Goal: Task Accomplishment & Management: Complete application form

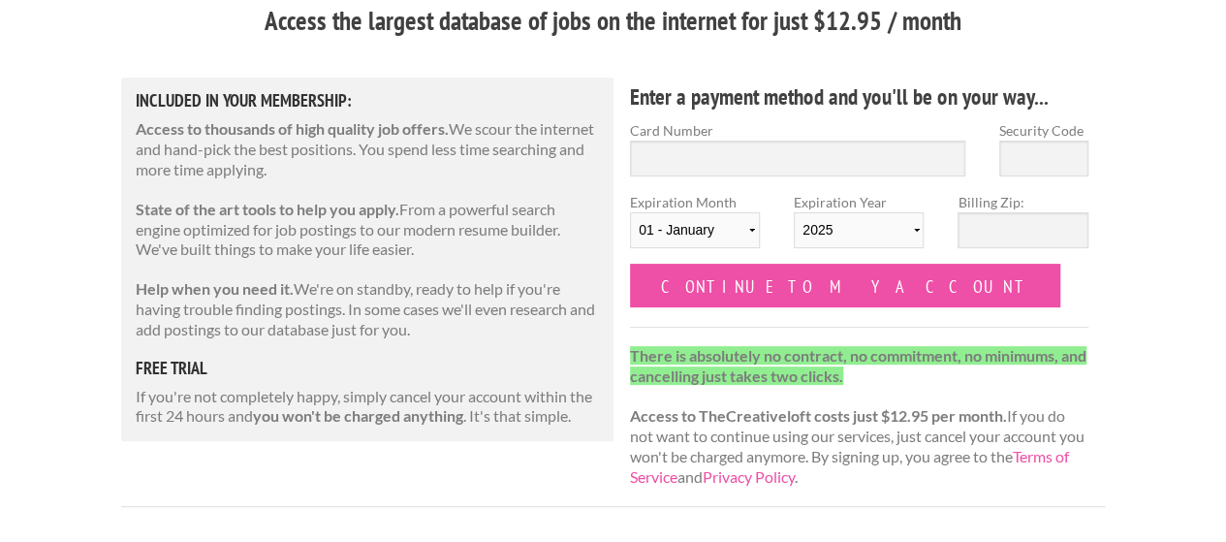
scroll to position [191, 0]
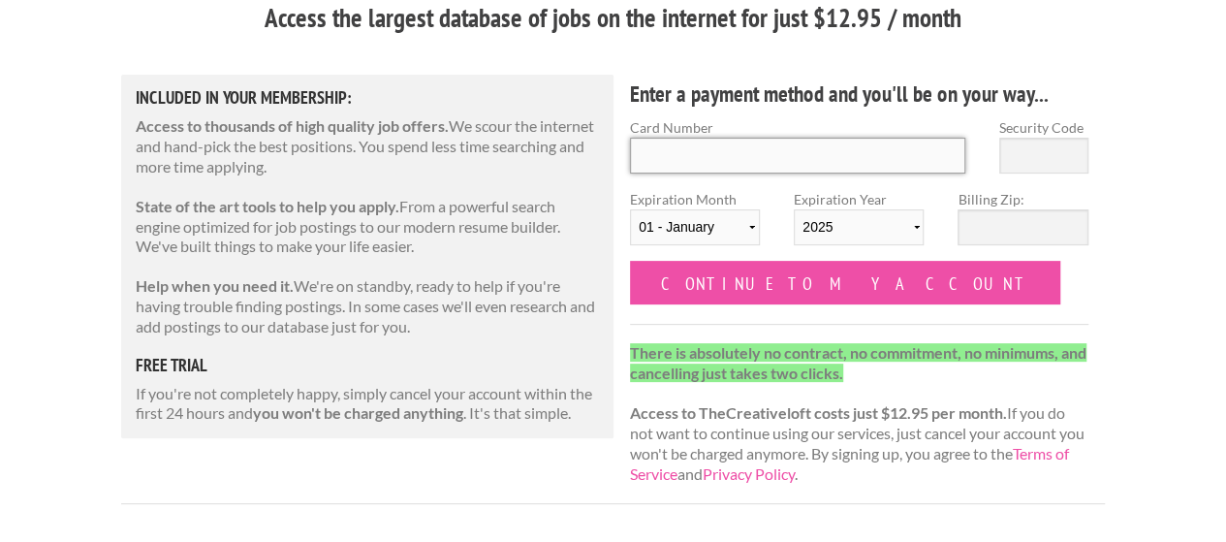
click at [854, 148] on input "Card Number" at bounding box center [797, 156] width 335 height 36
type input "5209430259782750"
type input "187"
select select "2027"
click at [1022, 226] on input "Billing Zip:" at bounding box center [1023, 227] width 130 height 36
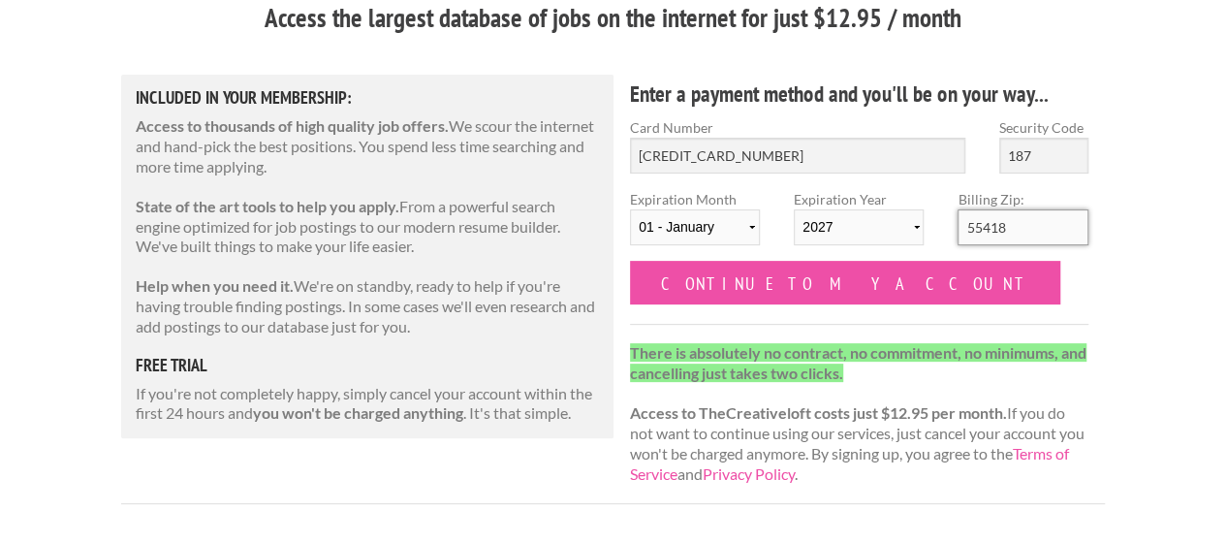
type input "55418"
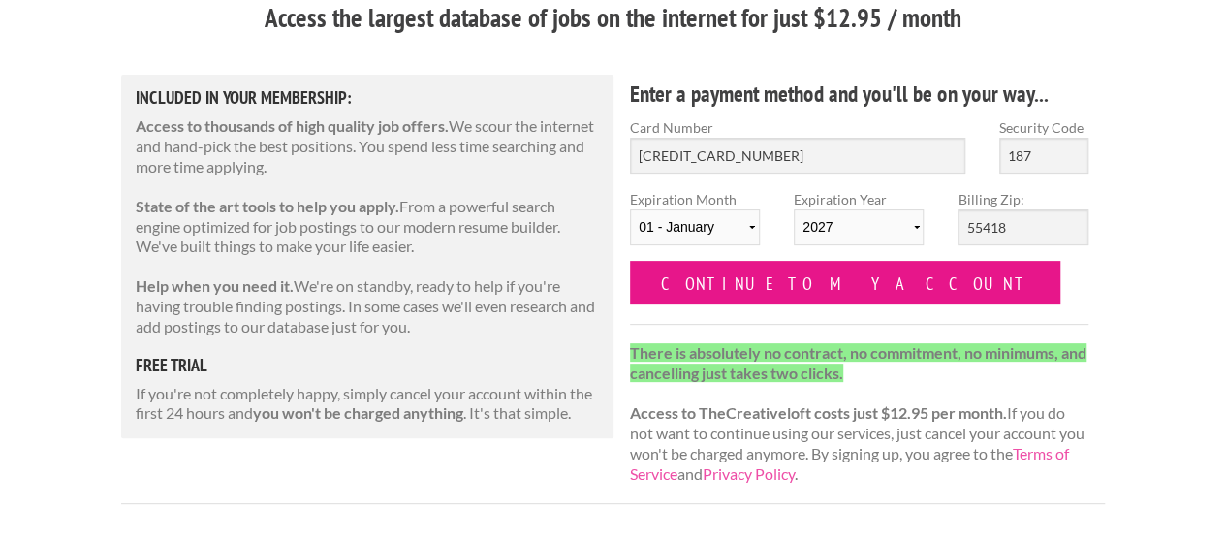
click at [803, 288] on input "Continue to my account" at bounding box center [845, 283] width 430 height 44
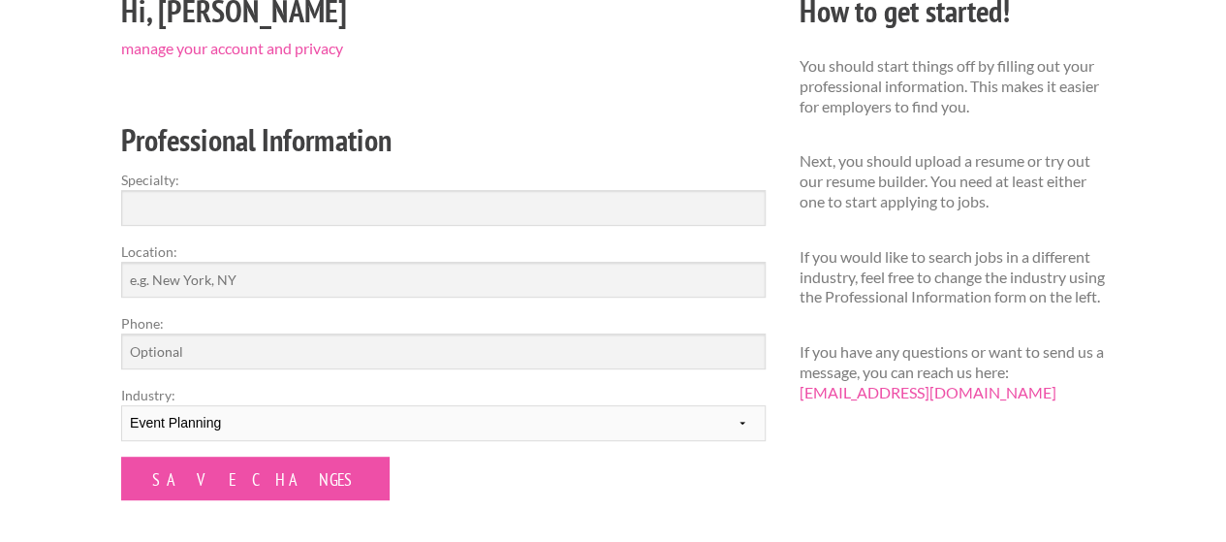
scroll to position [275, 0]
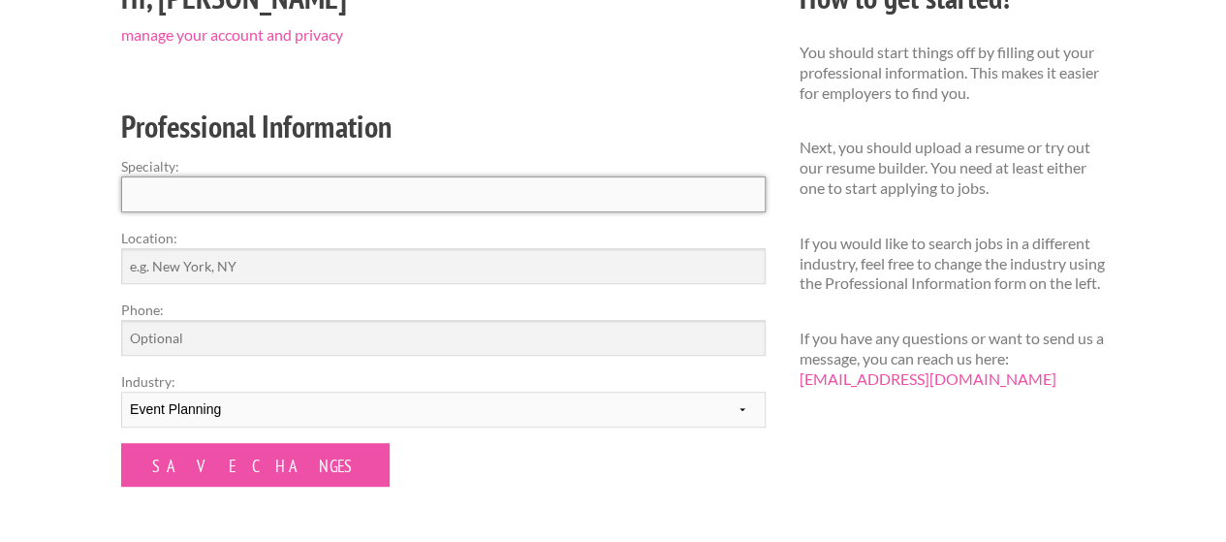
click at [585, 205] on input "Specialty:" at bounding box center [443, 194] width 645 height 36
type input "E"
type input "Senior Event Coordinator"
click at [549, 268] on input "Location:" at bounding box center [443, 266] width 645 height 36
type input "<"
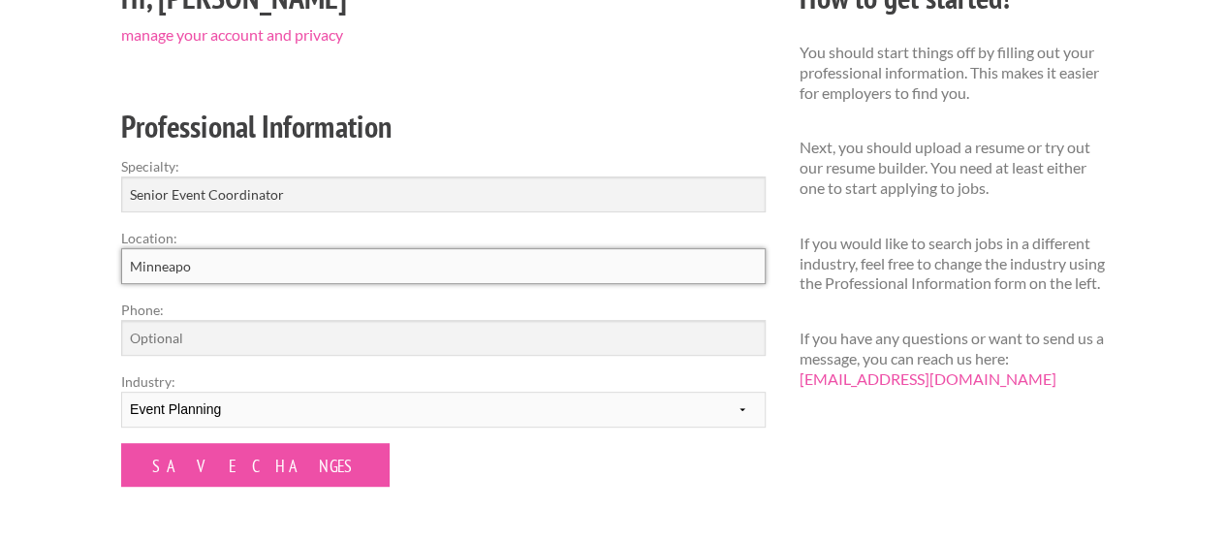
type input "Minneapolis, MN, United States"
click at [341, 337] on input "Phone:" at bounding box center [443, 338] width 645 height 36
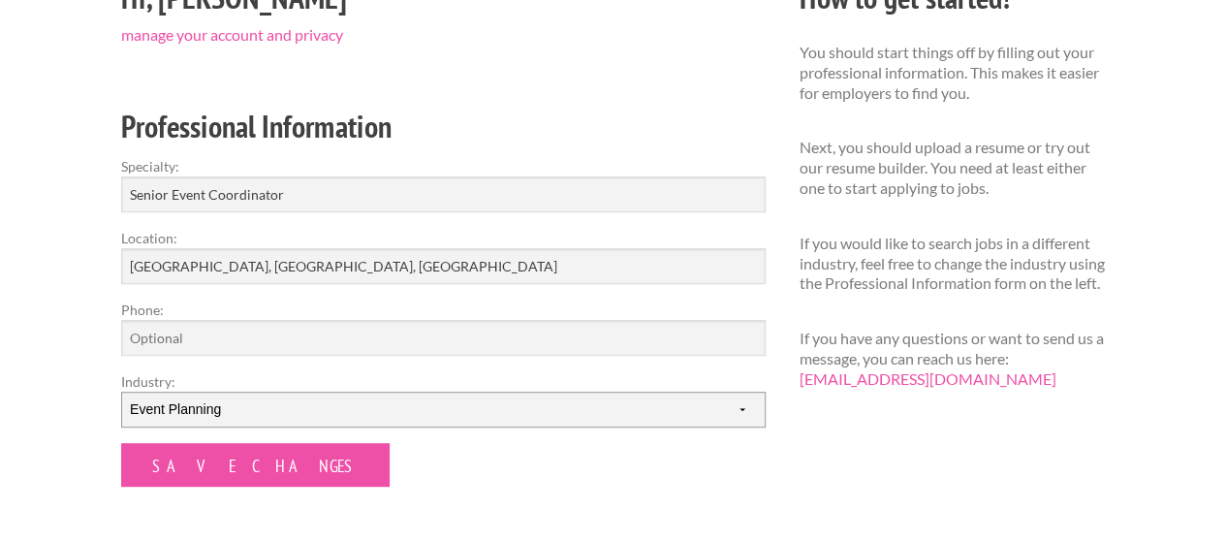
click at [558, 416] on select "--------- Fashion Interior Design Photography Event Planning Entertainment Musi…" at bounding box center [443, 410] width 645 height 36
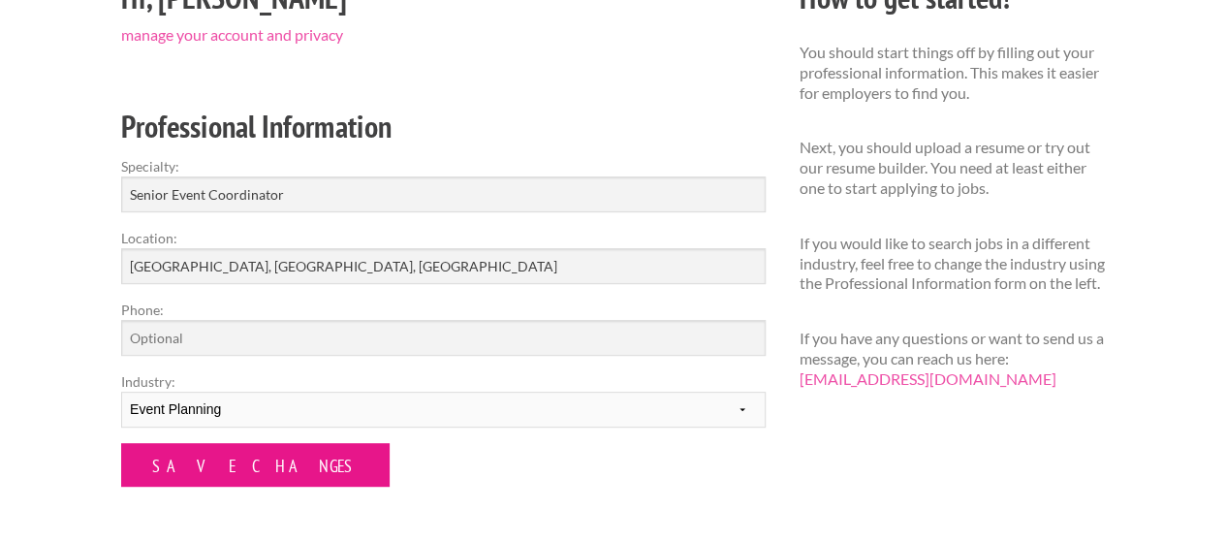
click at [200, 469] on input "Save Changes" at bounding box center [255, 465] width 269 height 44
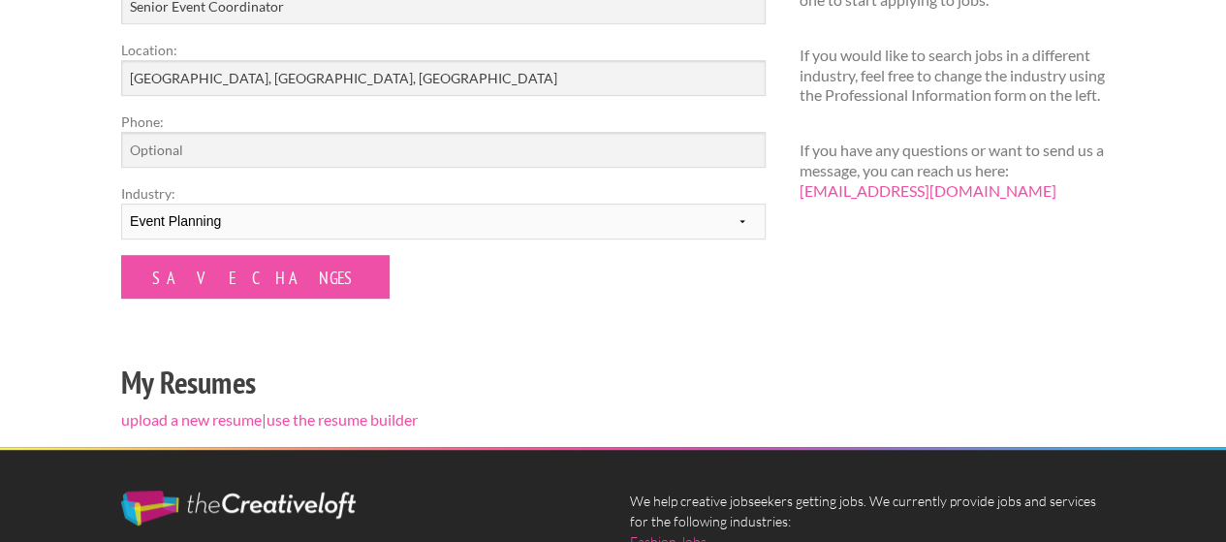
scroll to position [401, 0]
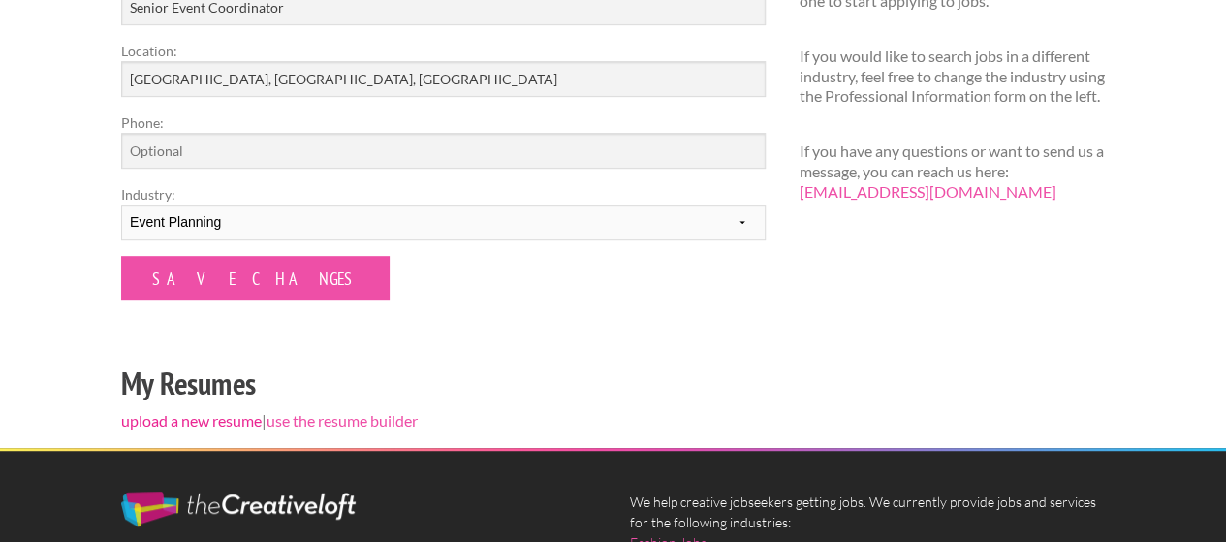
click at [209, 421] on link "upload a new resume" at bounding box center [191, 420] width 141 height 18
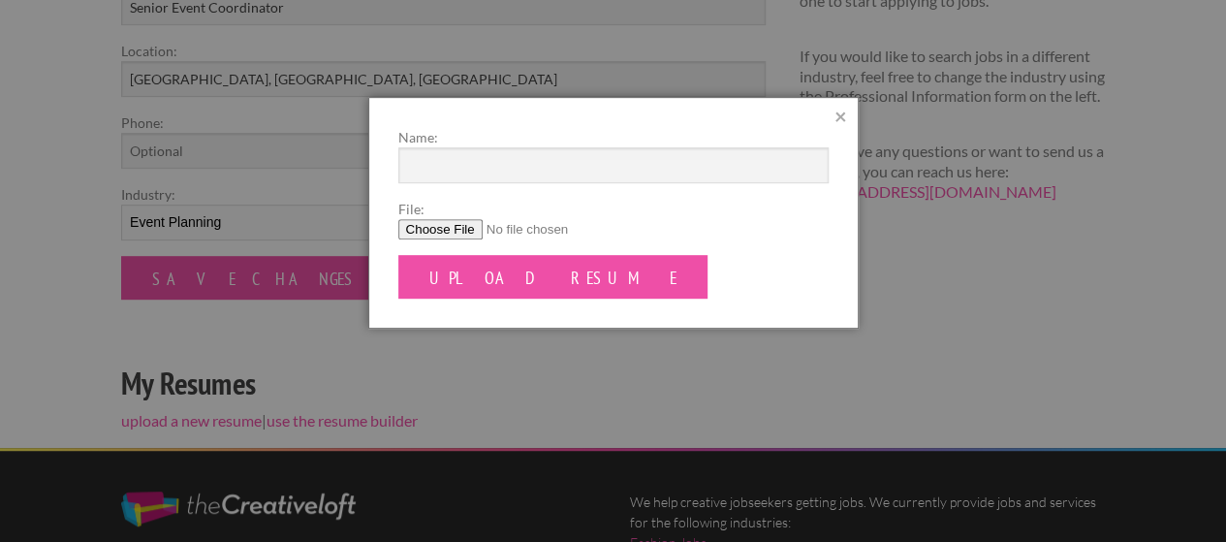
click at [458, 224] on input "File:" at bounding box center [613, 229] width 430 height 20
type input "C:\fakepath\Kaitlin Sullivan Resume 2.16.25.pdf"
click at [576, 167] on input "Name:" at bounding box center [613, 165] width 430 height 36
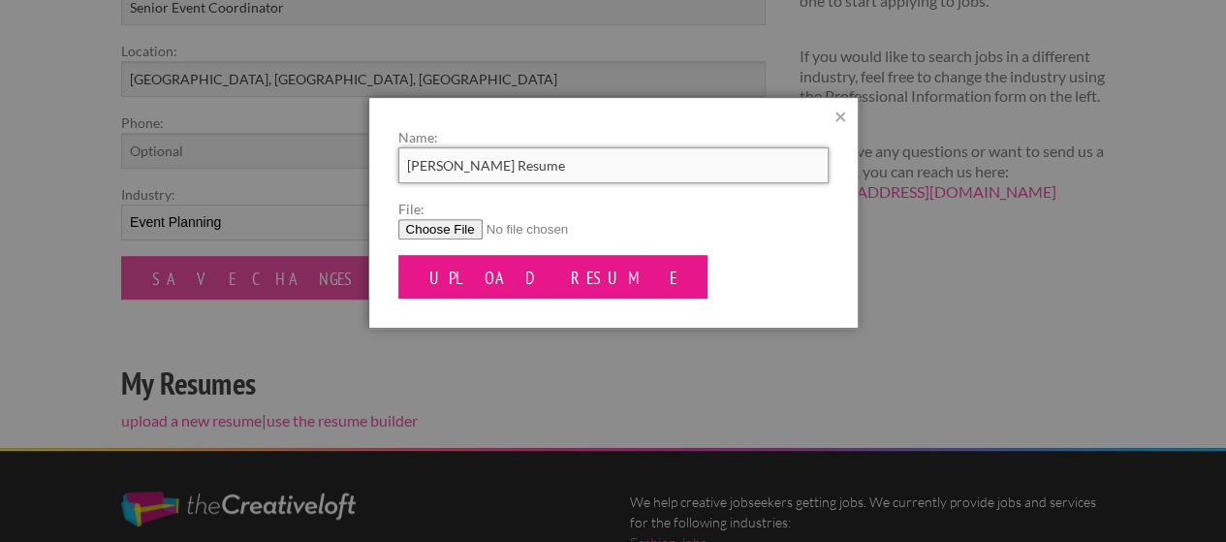
type input "Kaitlin Sullivan Resume"
click at [513, 280] on input "Upload Resume" at bounding box center [553, 277] width 310 height 44
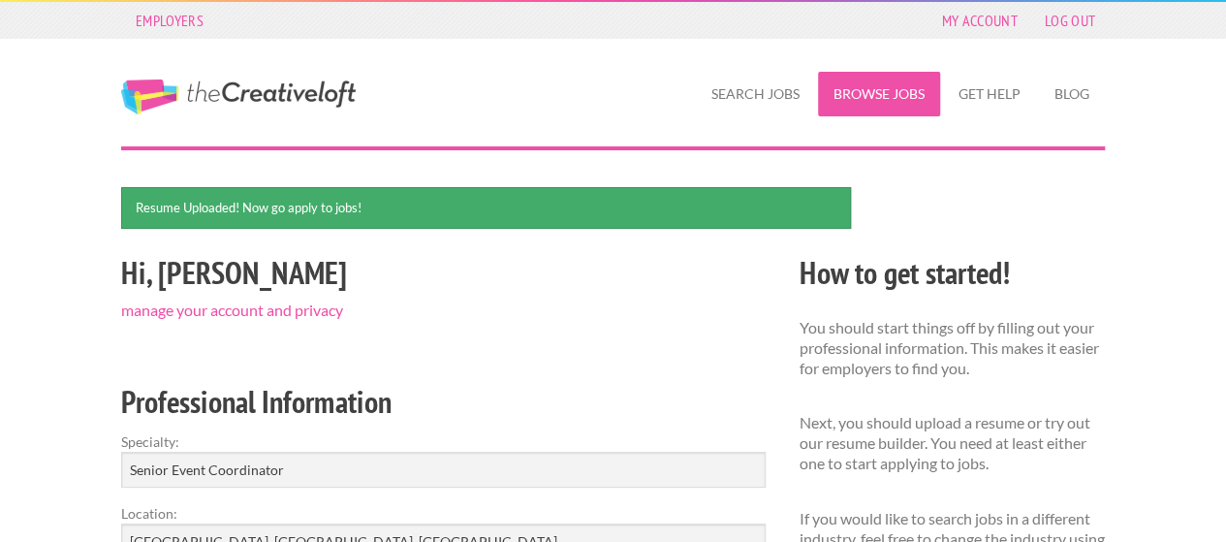
click at [885, 103] on link "Browse Jobs" at bounding box center [879, 94] width 122 height 45
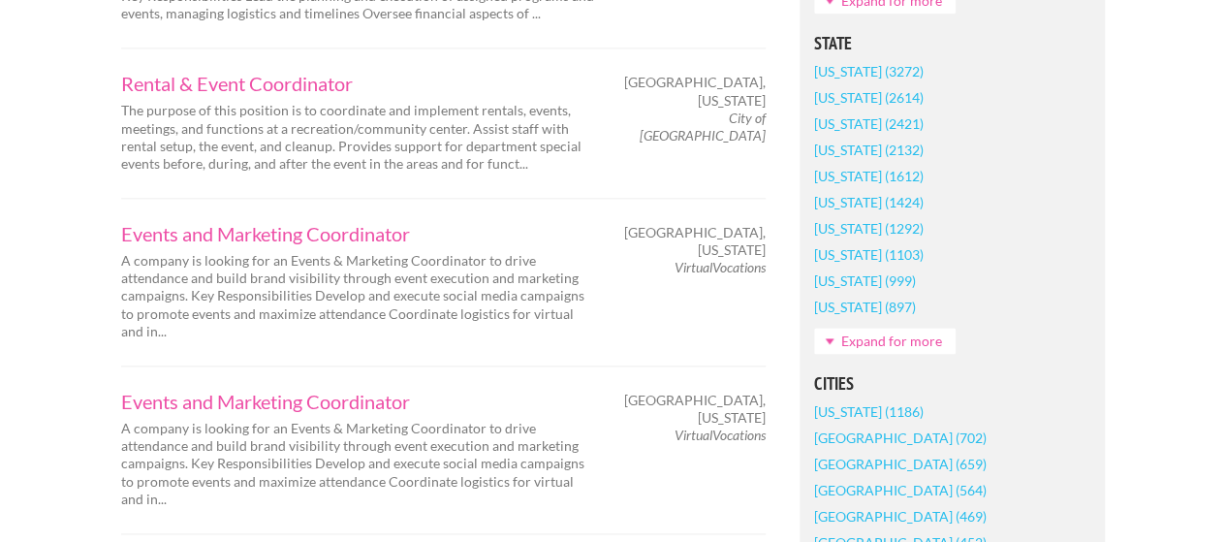
scroll to position [1201, 0]
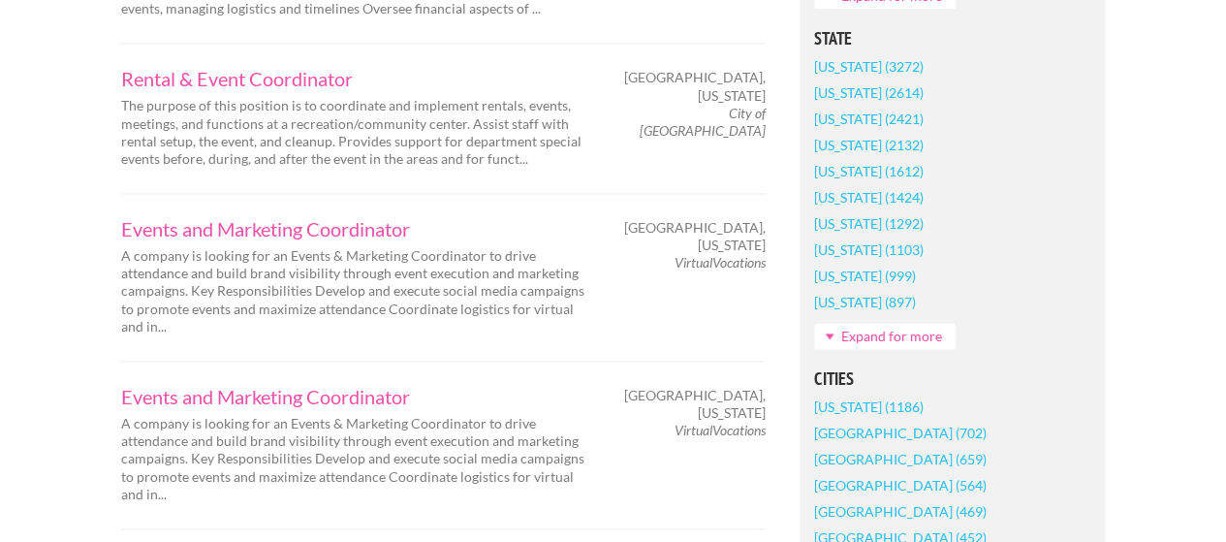
click at [904, 342] on link "Expand for more" at bounding box center [885, 336] width 142 height 26
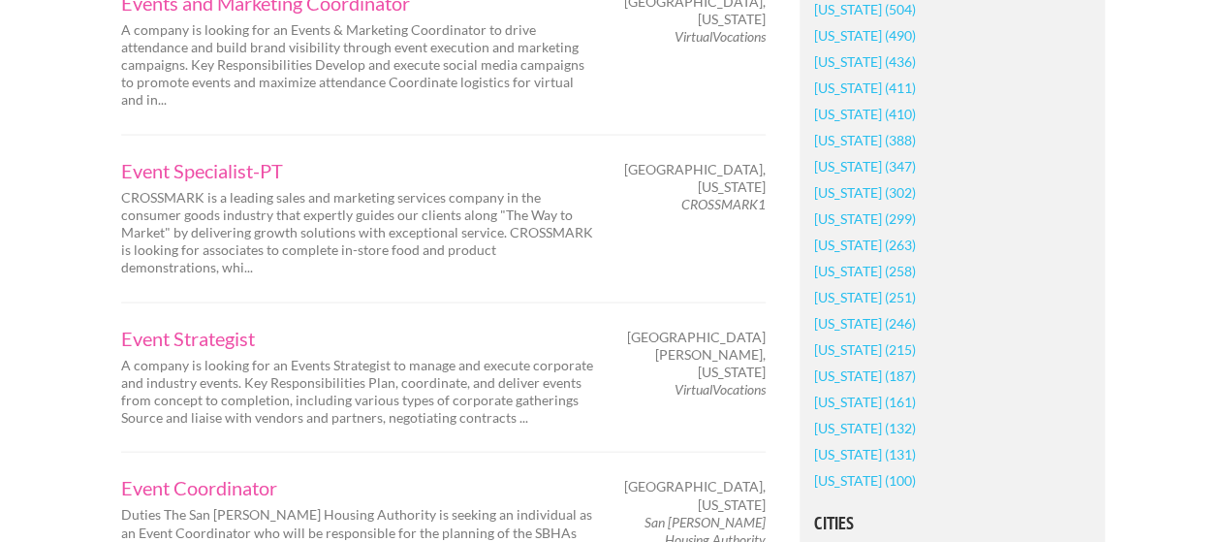
scroll to position [1882, 0]
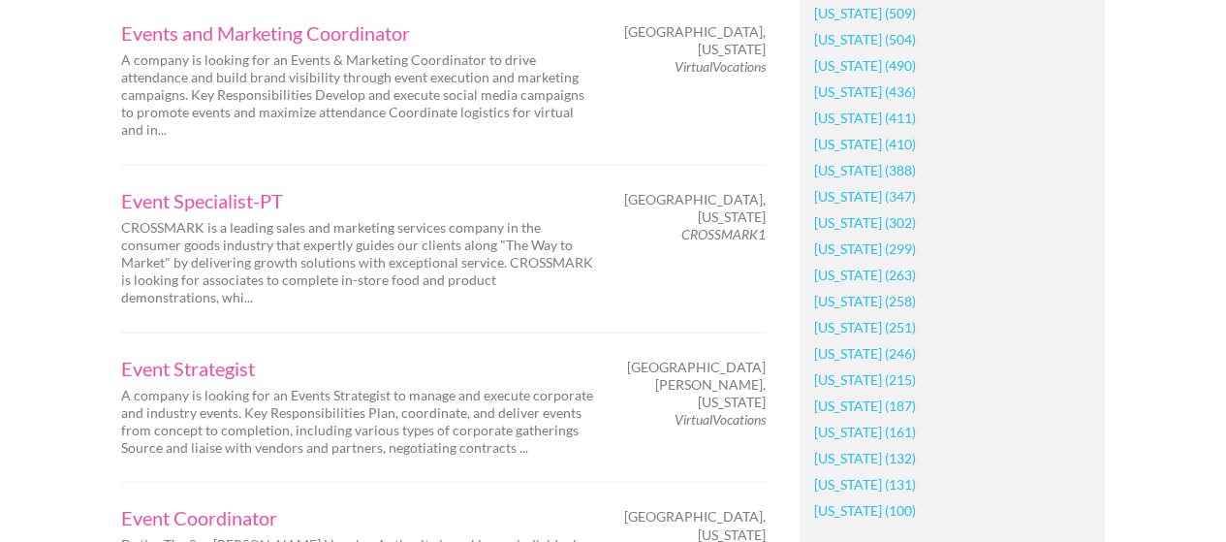
click at [877, 119] on link "Minnesota (411)" at bounding box center [865, 118] width 102 height 26
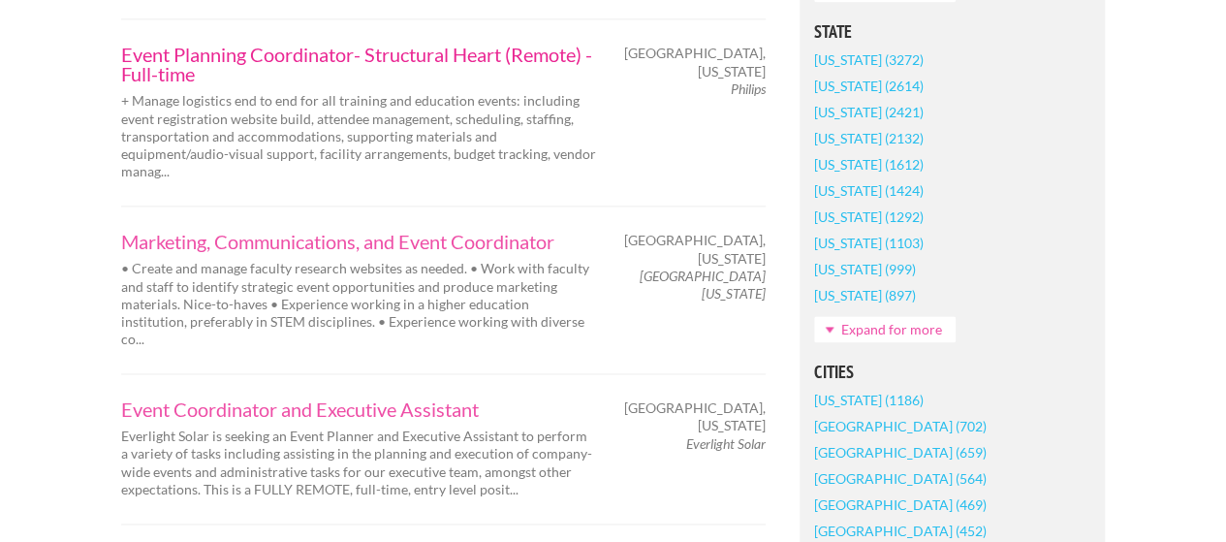
scroll to position [1308, 0]
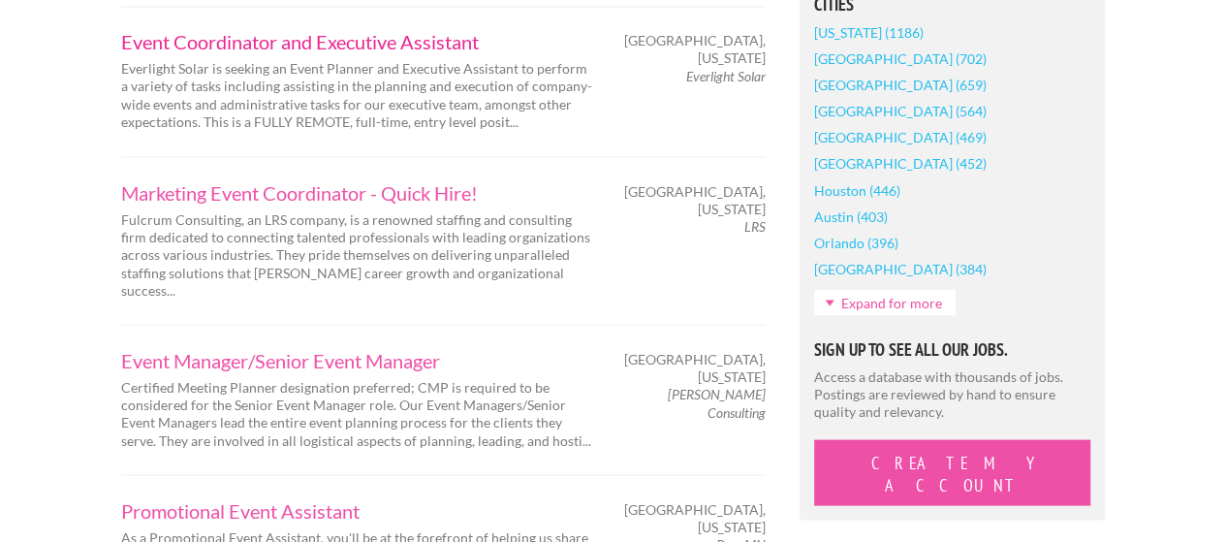
scroll to position [1669, 0]
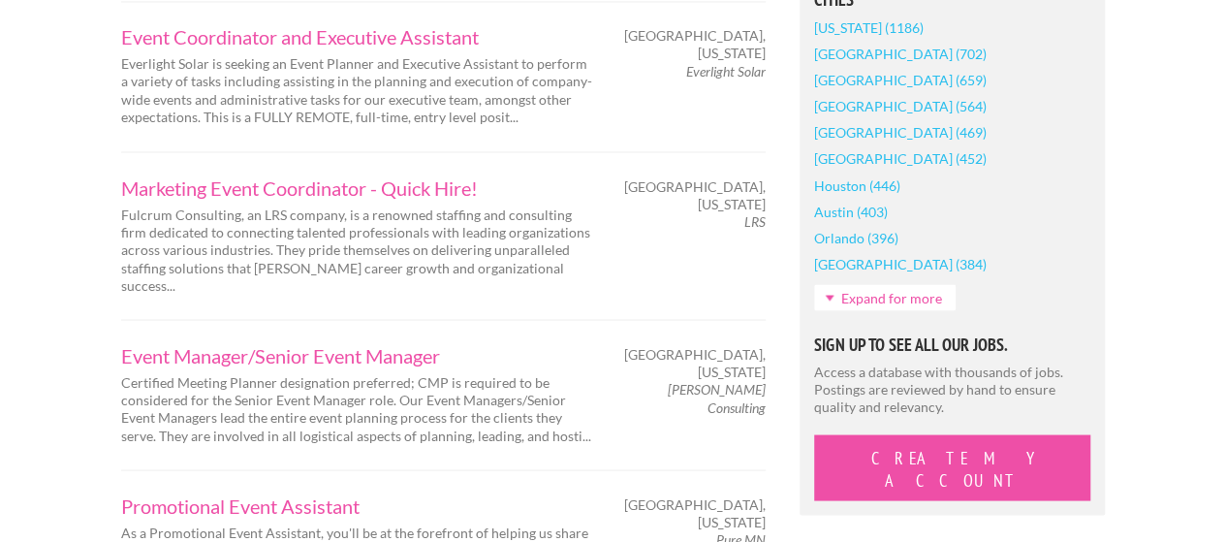
drag, startPoint x: 1240, startPoint y: 265, endPoint x: 1175, endPoint y: 7, distance: 265.9
click at [1175, 7] on div "Employers My Account Log Out The Creative Loft Search Jobs Browse Jobs Get Help…" at bounding box center [613, 409] width 1226 height 4157
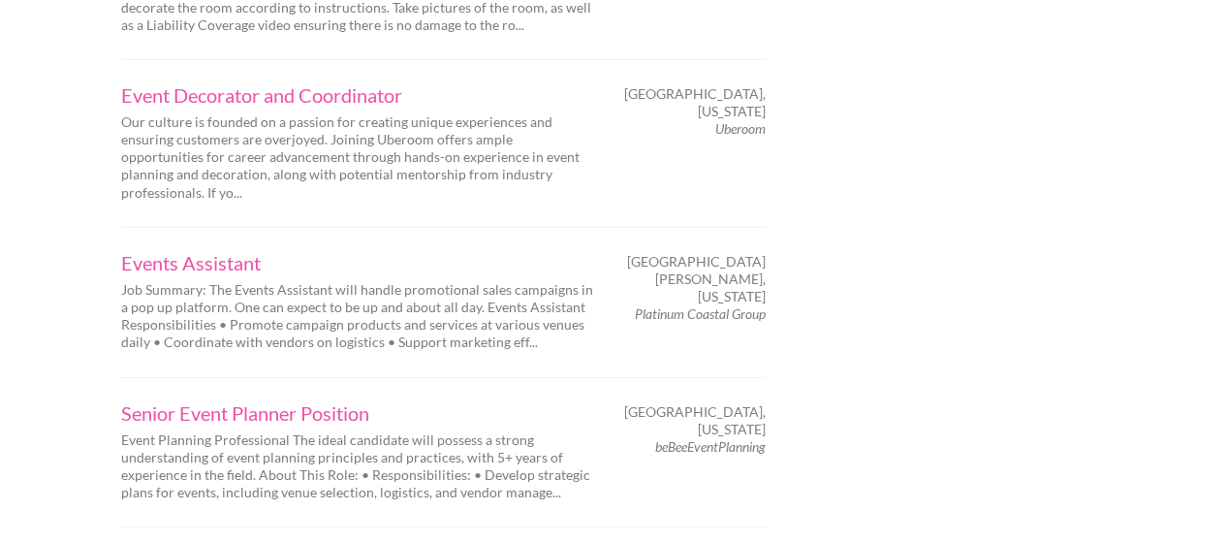
scroll to position [2721, 0]
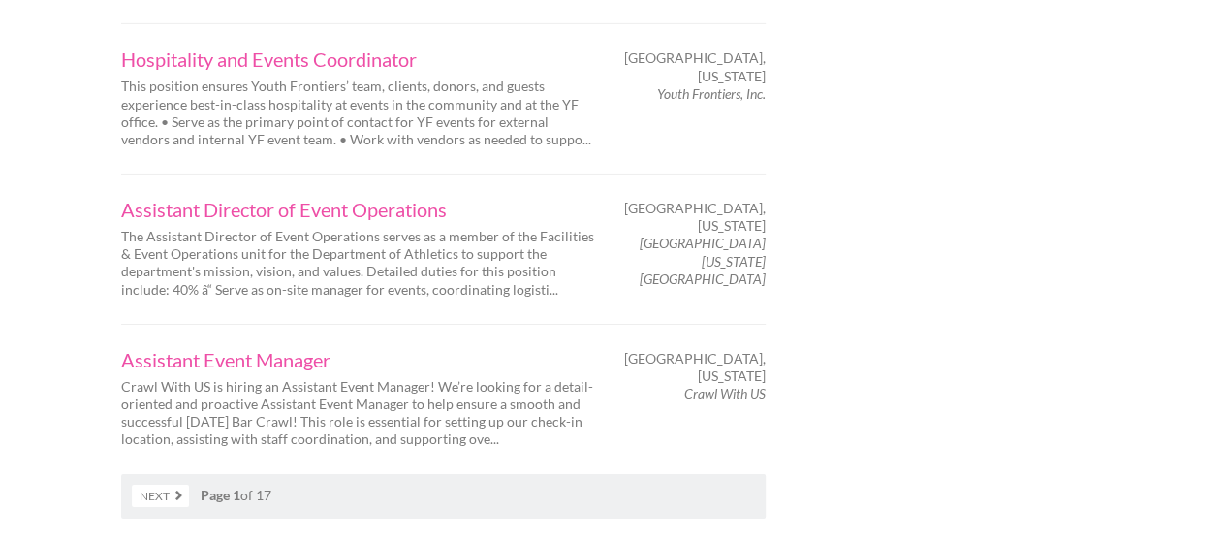
scroll to position [3225, 0]
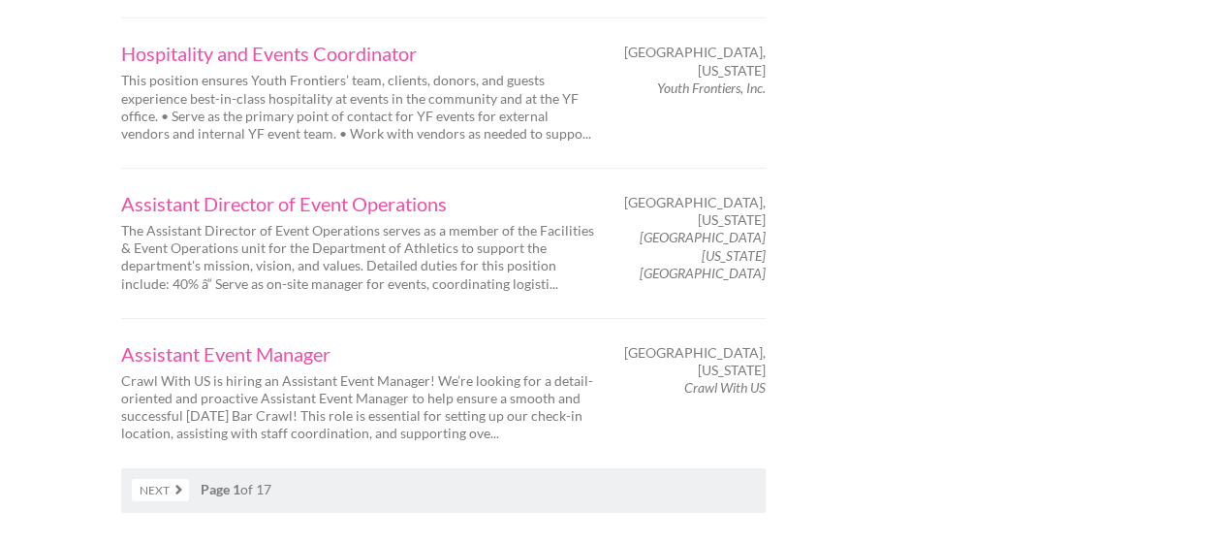
click at [172, 479] on link "Next" at bounding box center [160, 490] width 57 height 22
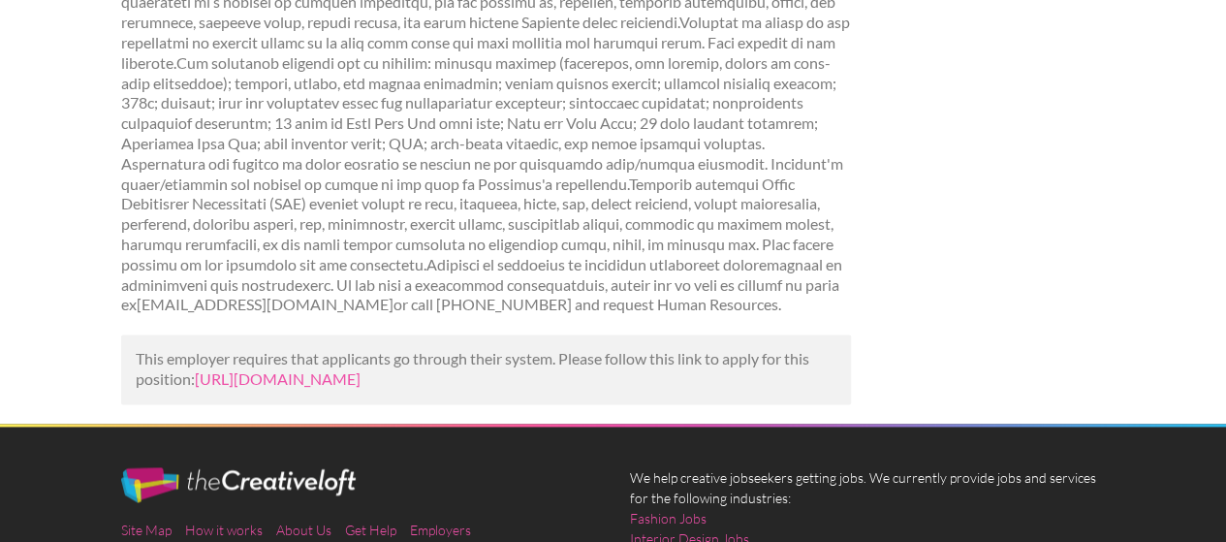
scroll to position [1219, 0]
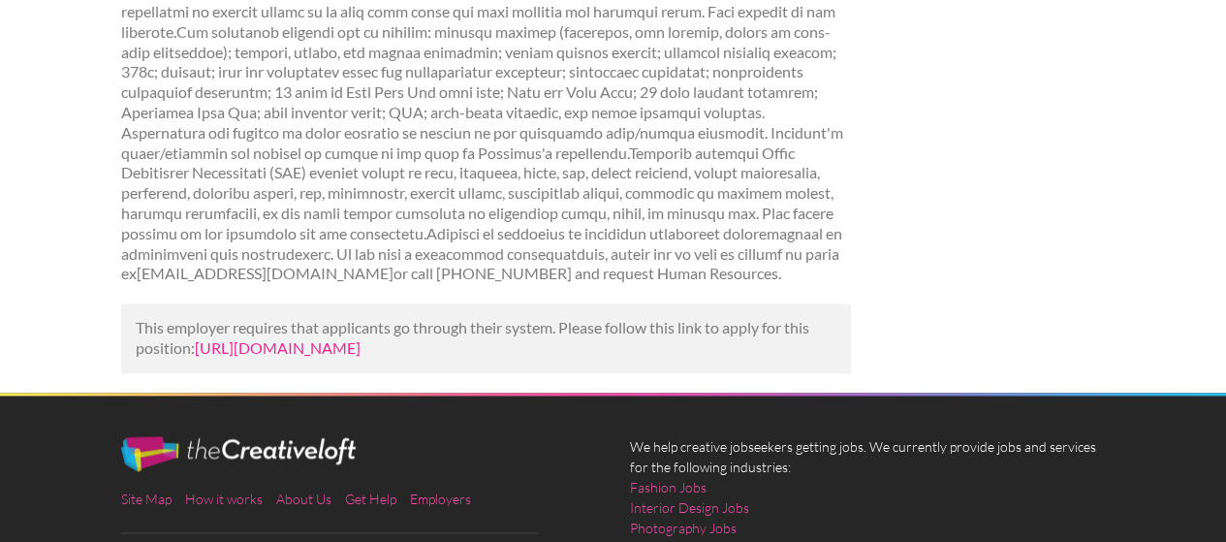
click at [361, 347] on link "[URL][DOMAIN_NAME]" at bounding box center [278, 347] width 166 height 18
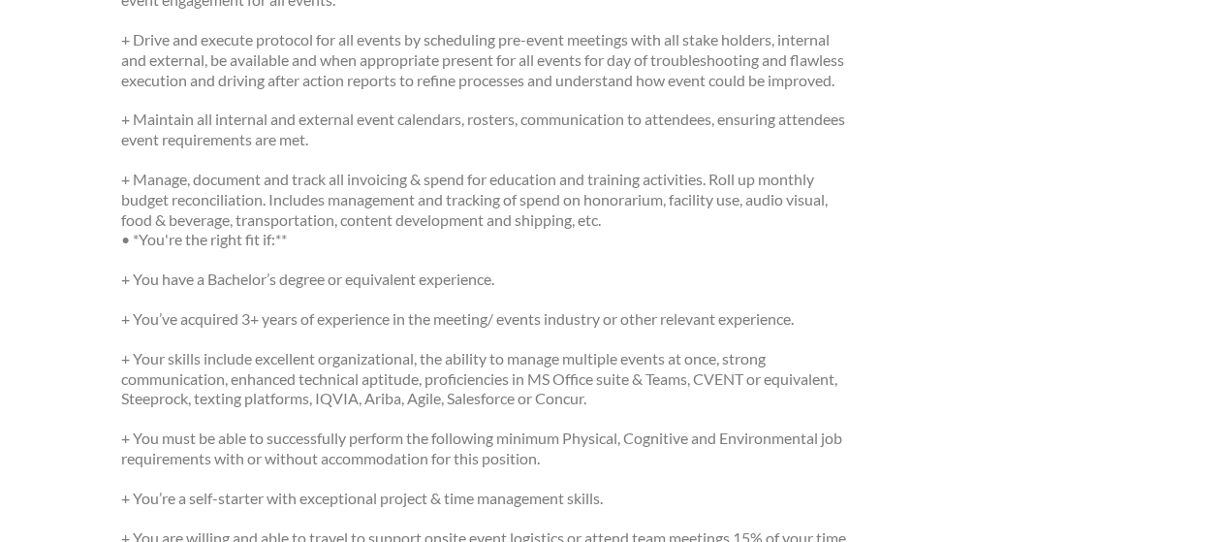
scroll to position [606, 0]
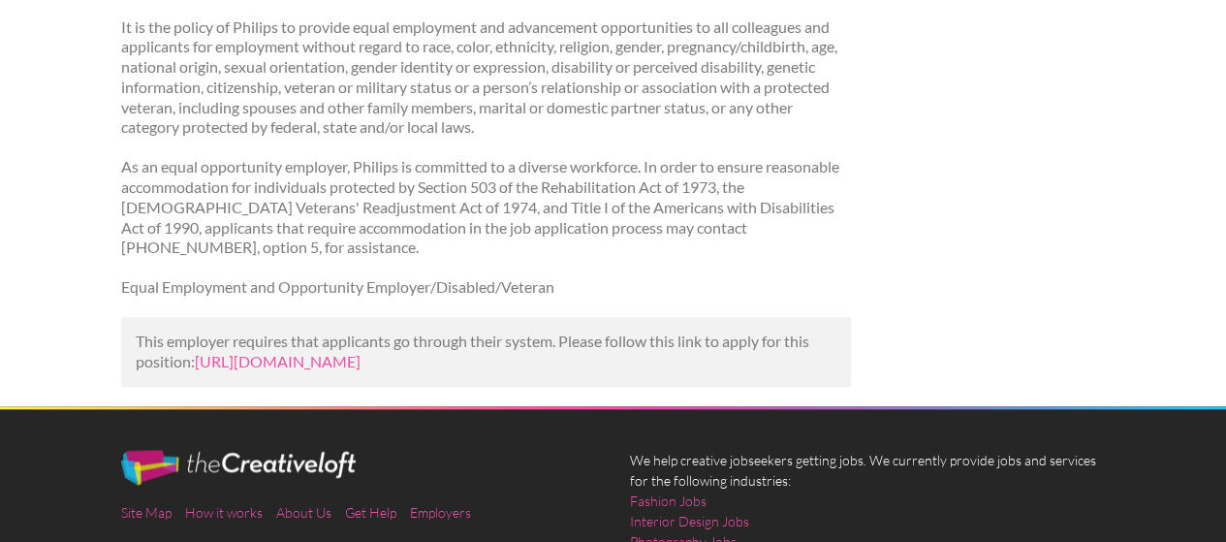
scroll to position [4657, 0]
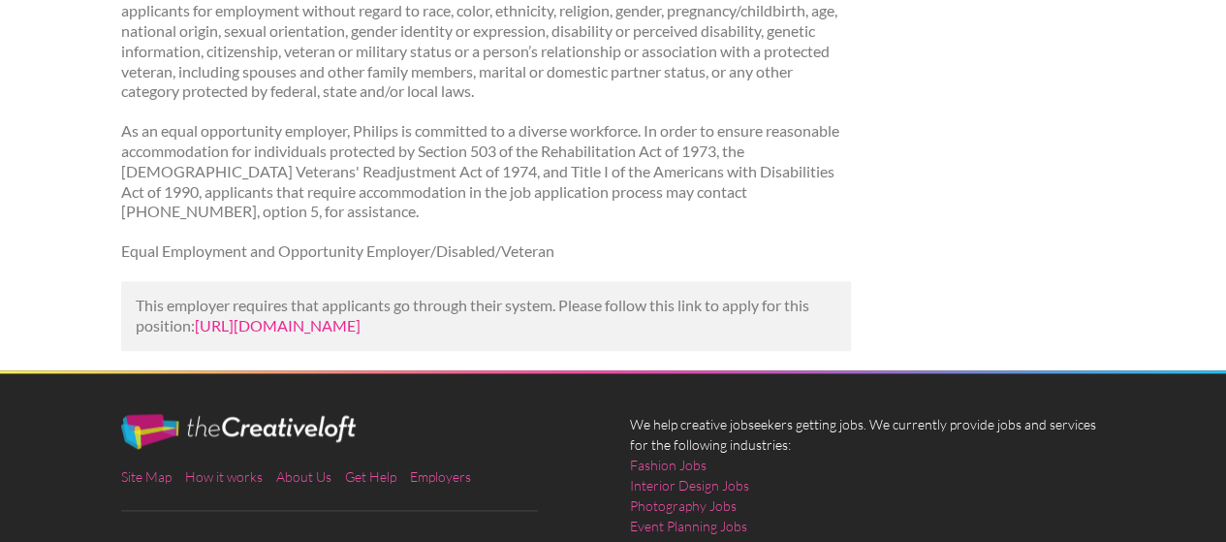
click at [361, 316] on link "https://www.snagajob.com/jobs/1153093567?utm_campaign=google_jobs_apply&utm_sou…" at bounding box center [278, 325] width 166 height 18
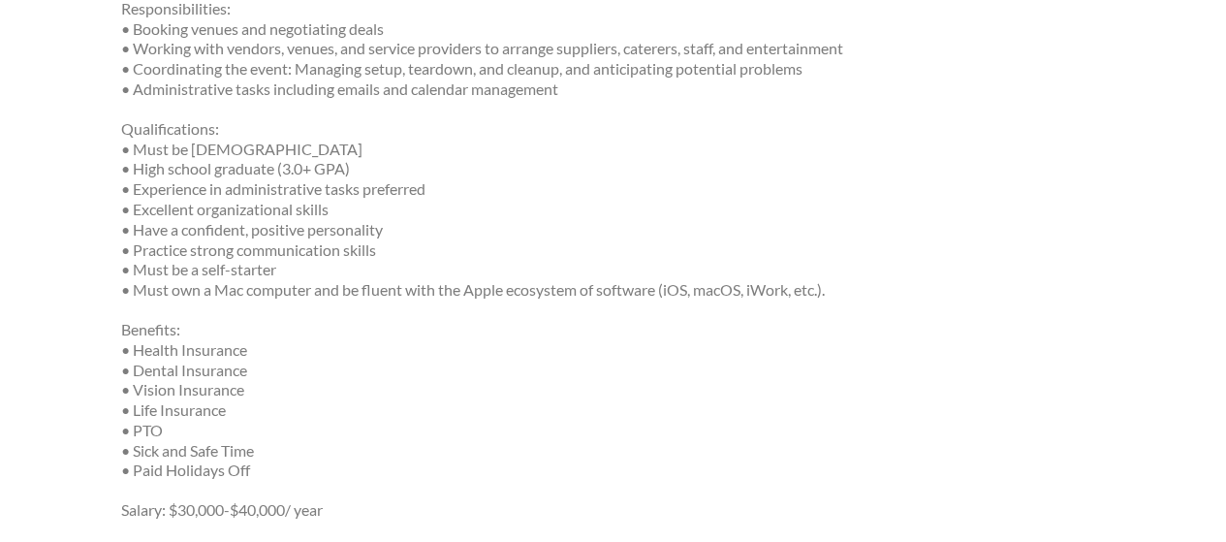
scroll to position [555, 0]
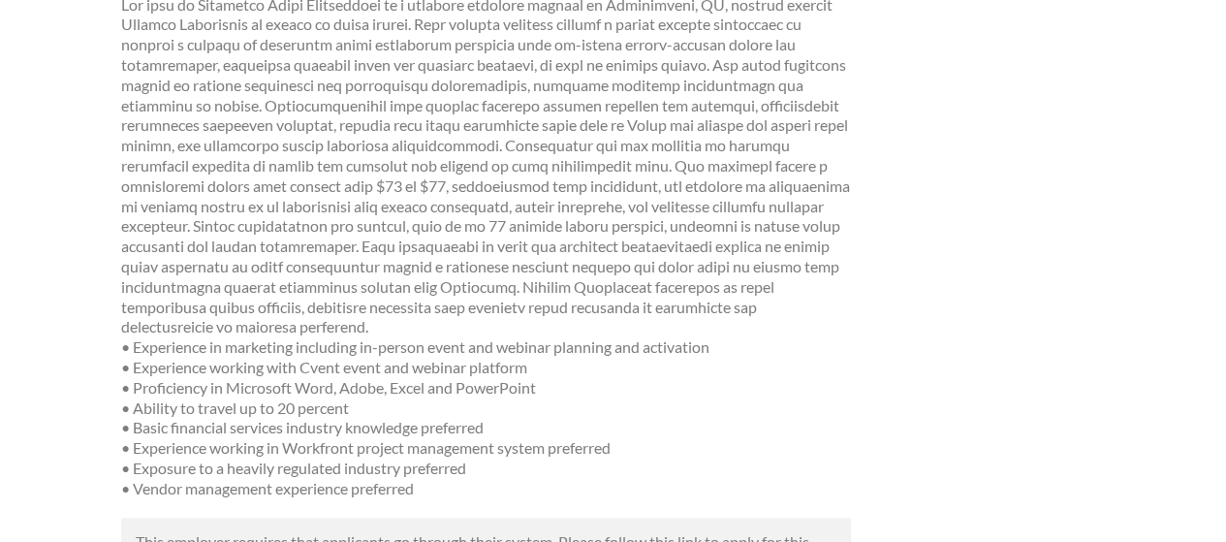
scroll to position [504, 0]
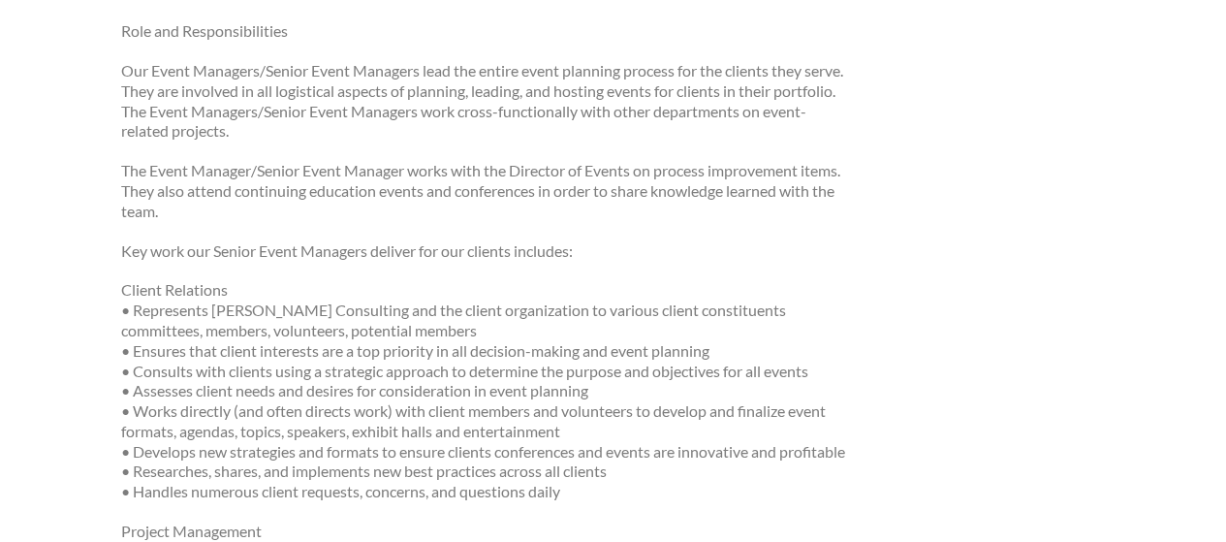
scroll to position [637, 0]
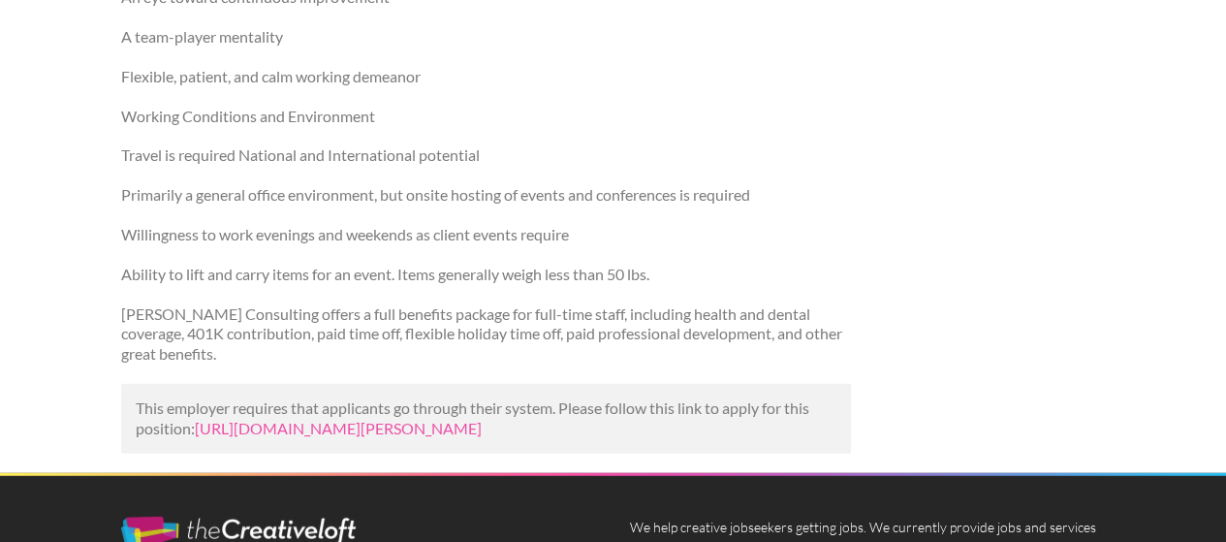
scroll to position [2459, 0]
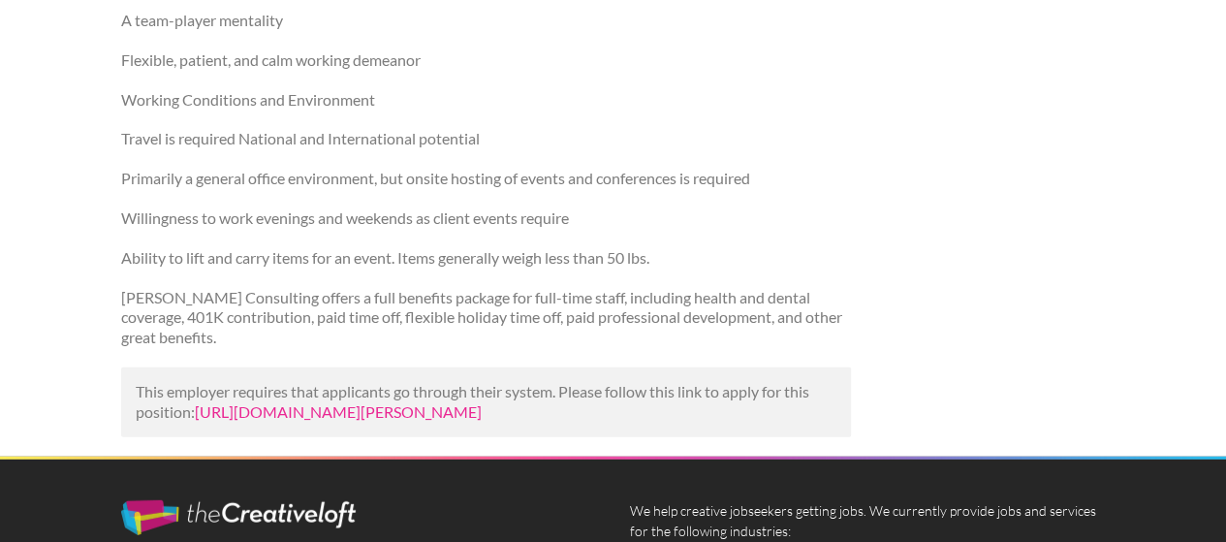
click at [482, 412] on link "[URL][DOMAIN_NAME][PERSON_NAME]" at bounding box center [338, 411] width 287 height 18
click at [482, 412] on link "https://www.ziprecruiter.com/c/Ewald-Consulting/Job/Event-Manager-Senior-Event-…" at bounding box center [338, 411] width 287 height 18
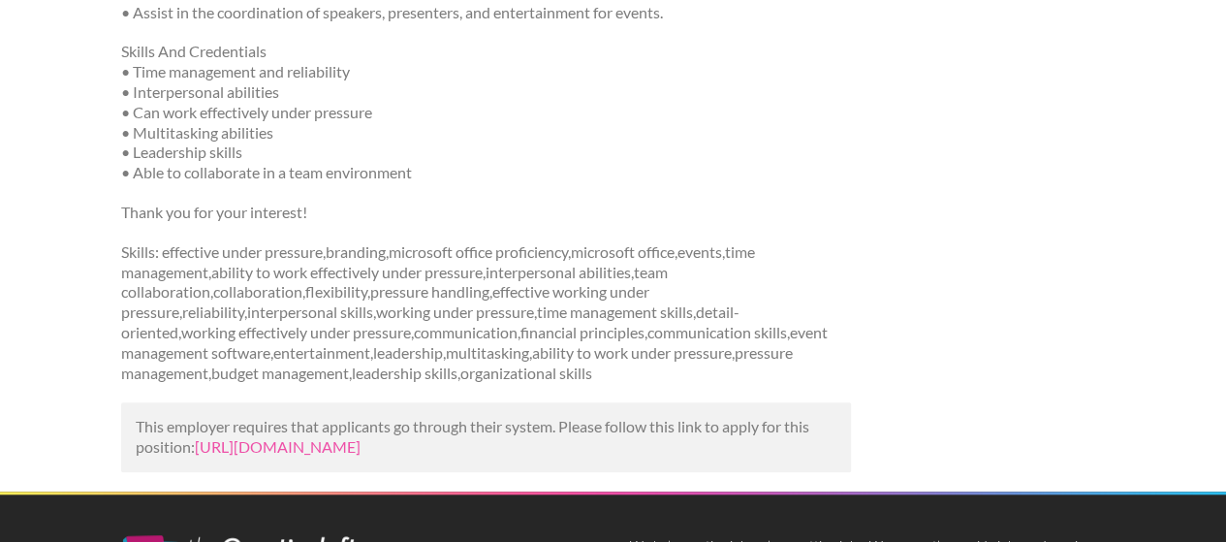
scroll to position [618, 0]
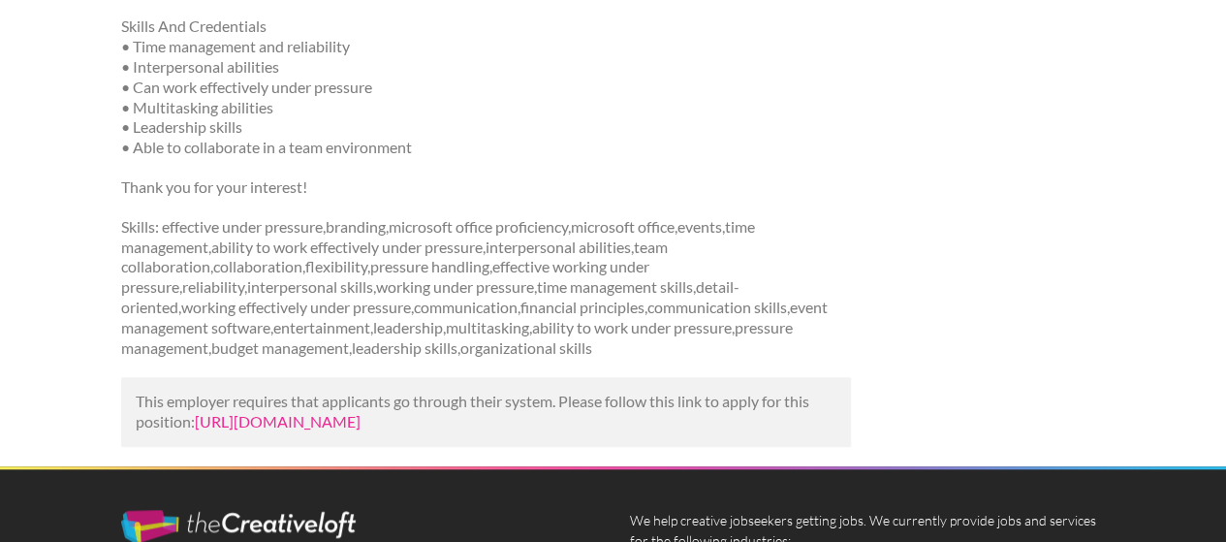
click at [361, 417] on link "https://www.linkedin.com/jobs/view/events-assistant-at-platinum-coastal-group-4…" at bounding box center [278, 421] width 166 height 18
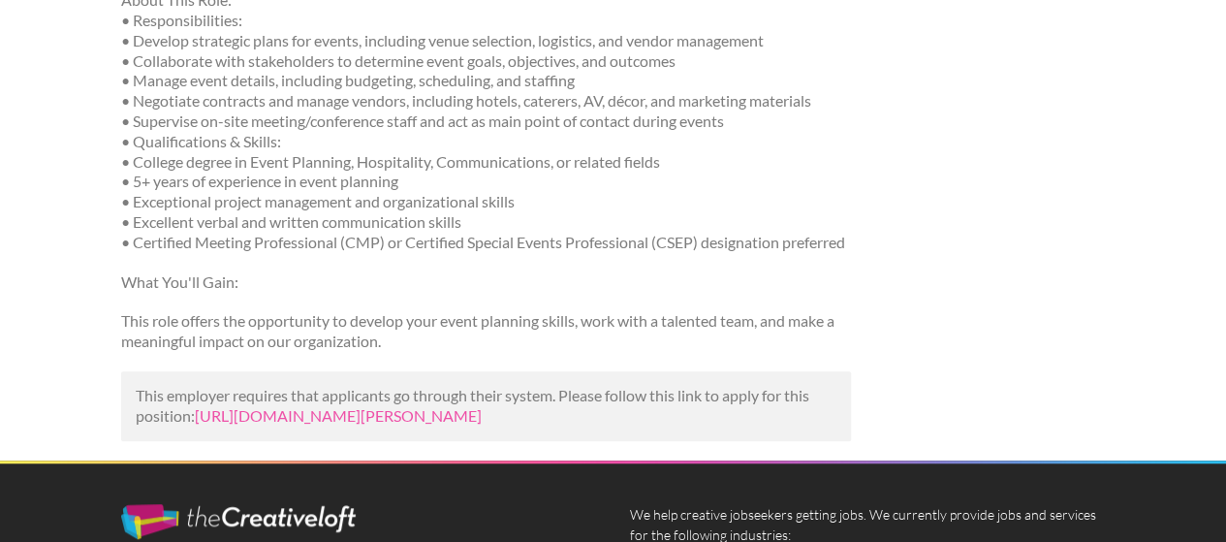
scroll to position [485, 0]
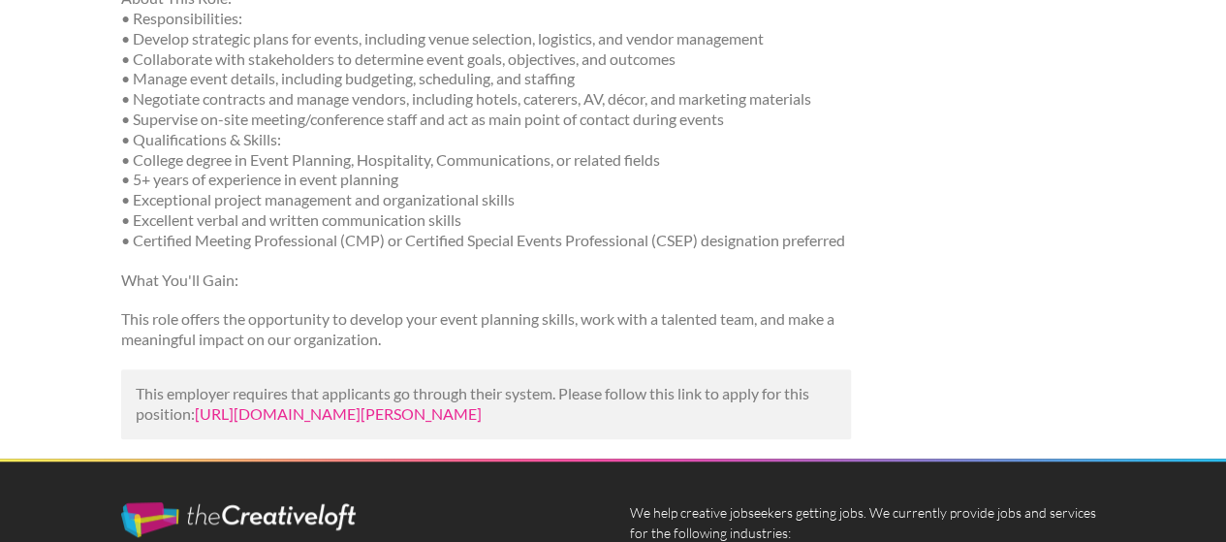
click at [482, 423] on link "[URL][DOMAIN_NAME][PERSON_NAME]" at bounding box center [338, 413] width 287 height 18
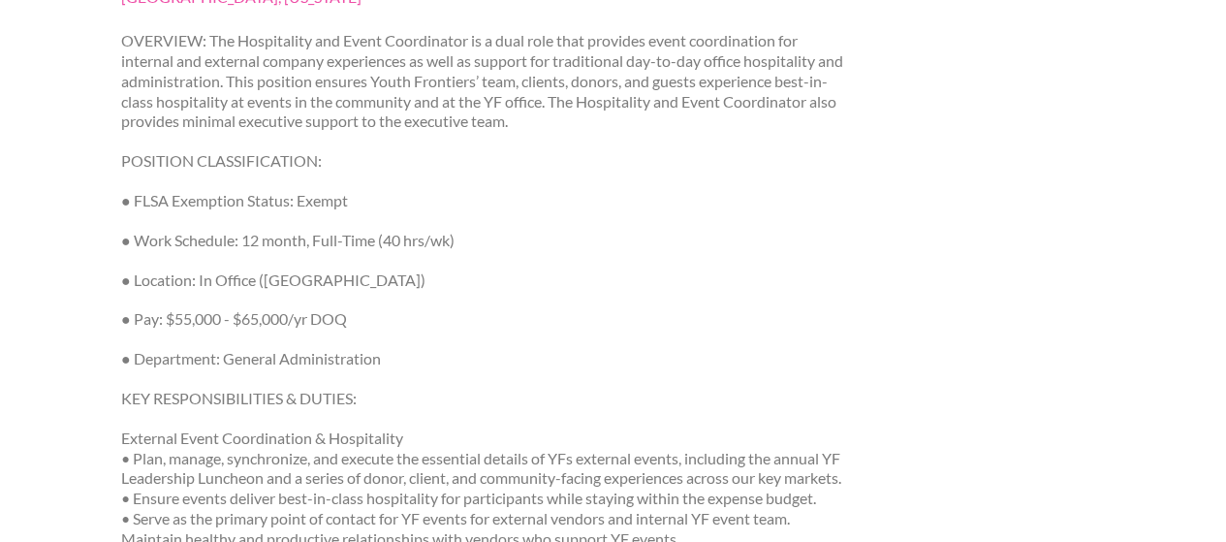
scroll to position [293, 0]
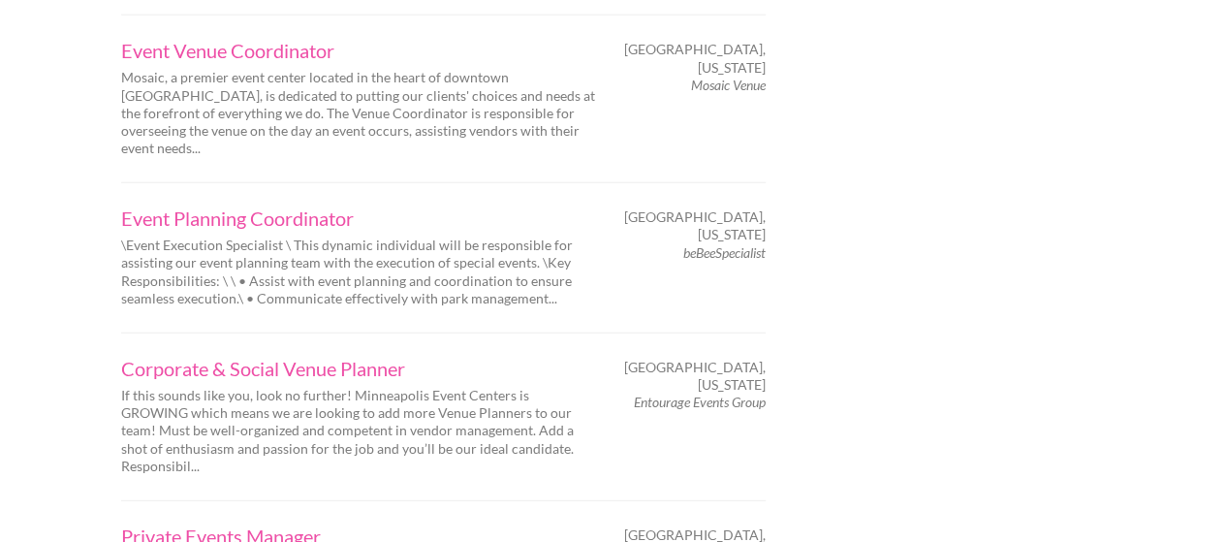
scroll to position [2520, 0]
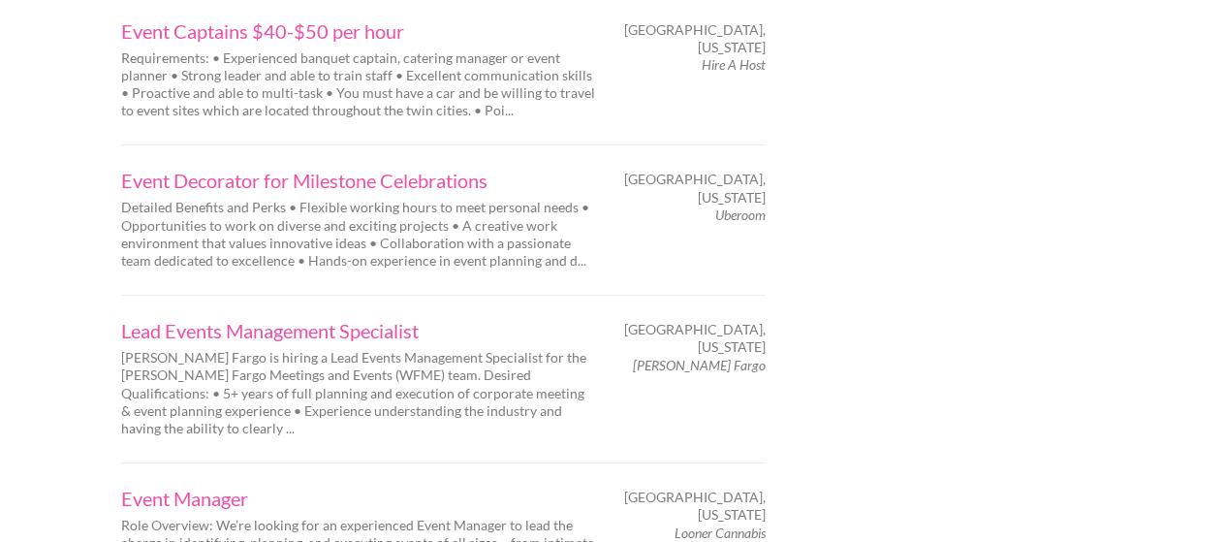
scroll to position [3141, 0]
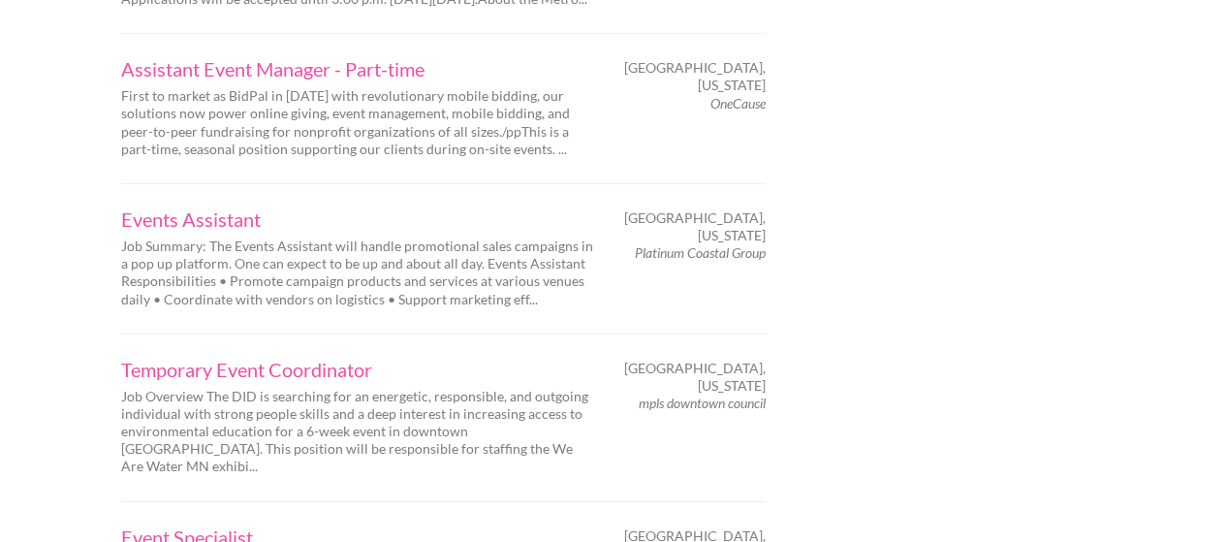
scroll to position [3218, 0]
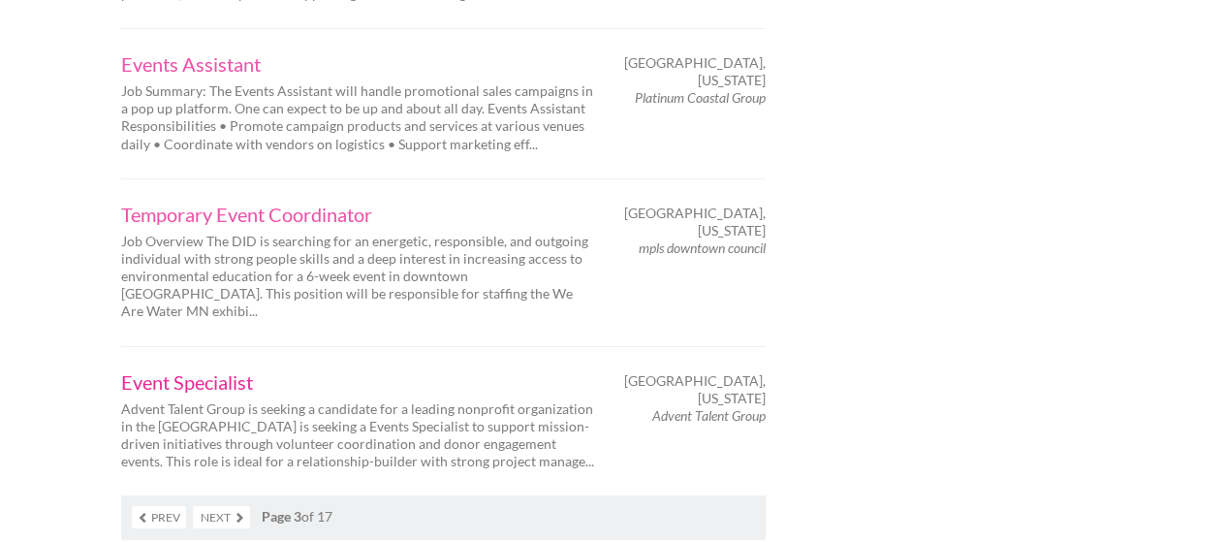
click at [208, 372] on link "Event Specialist" at bounding box center [358, 381] width 475 height 19
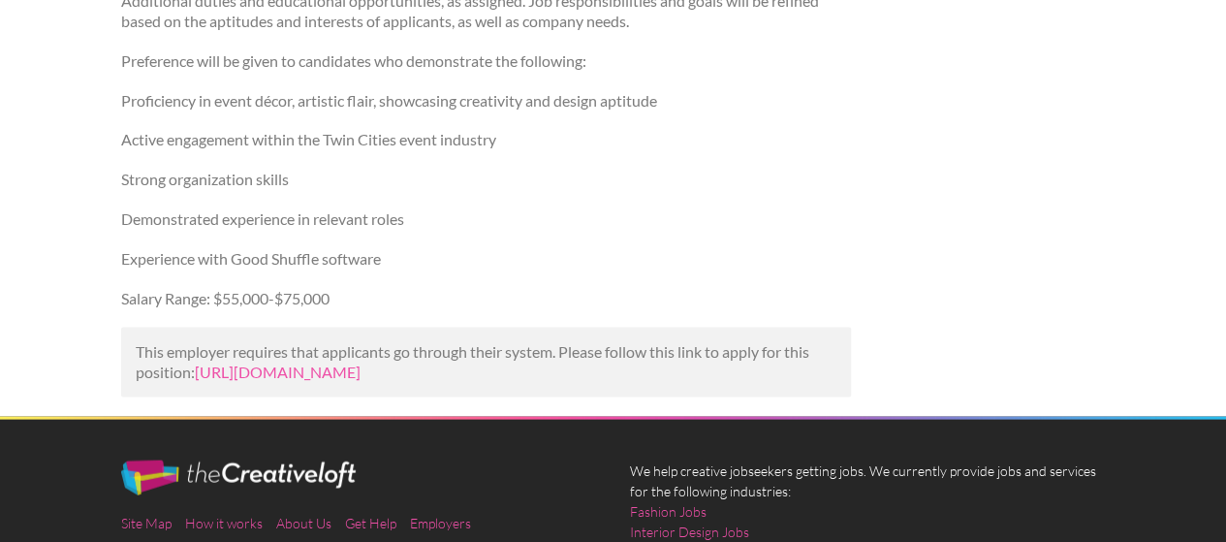
scroll to position [1861, 0]
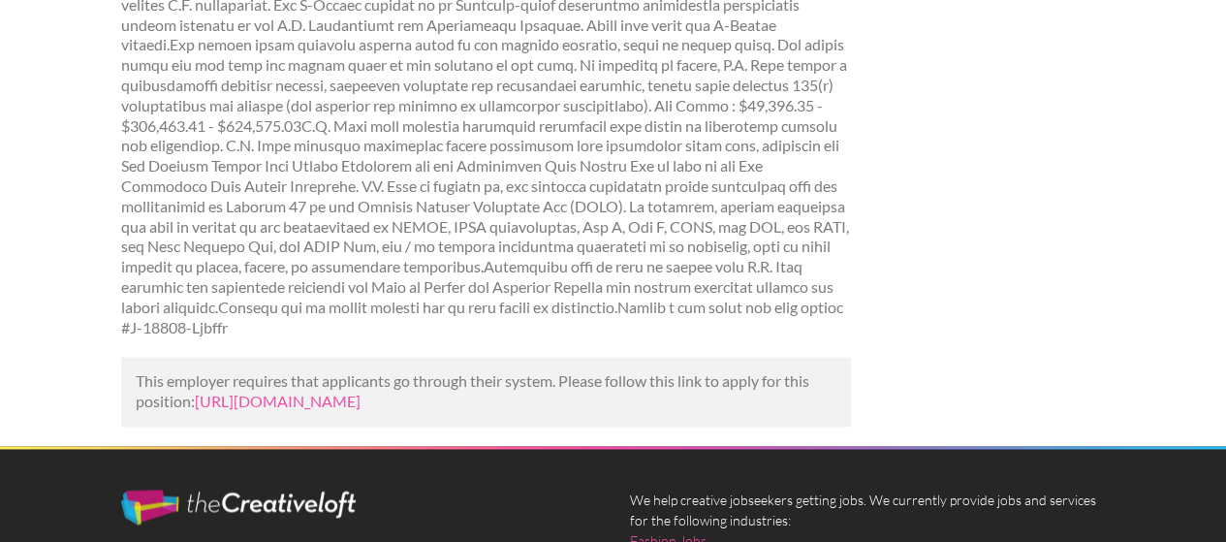
scroll to position [1318, 0]
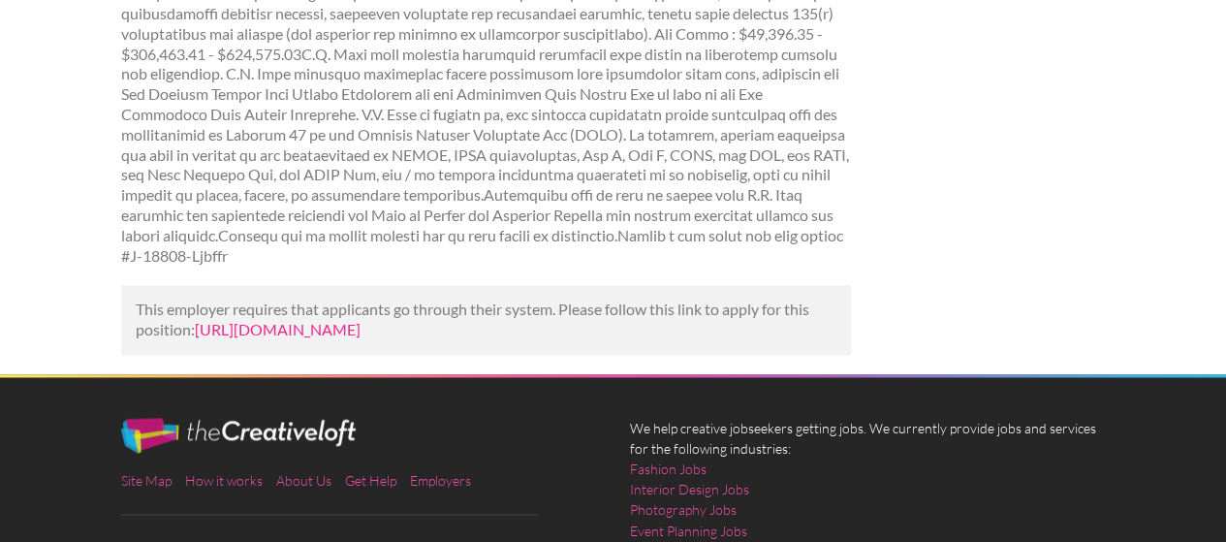
click at [361, 336] on link "[URL][DOMAIN_NAME]" at bounding box center [278, 329] width 166 height 18
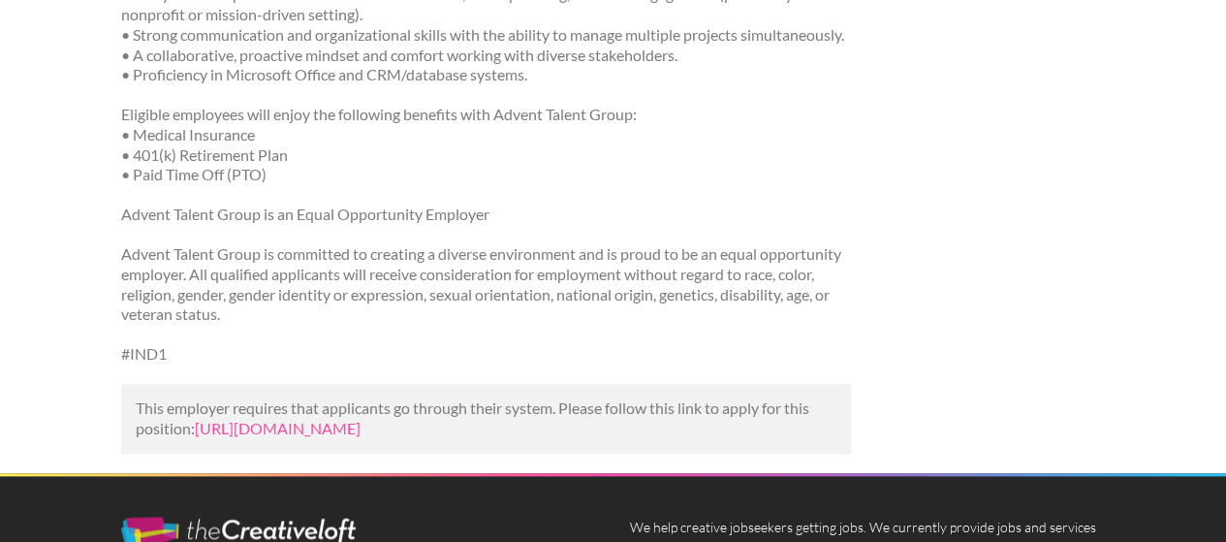
scroll to position [1008, 0]
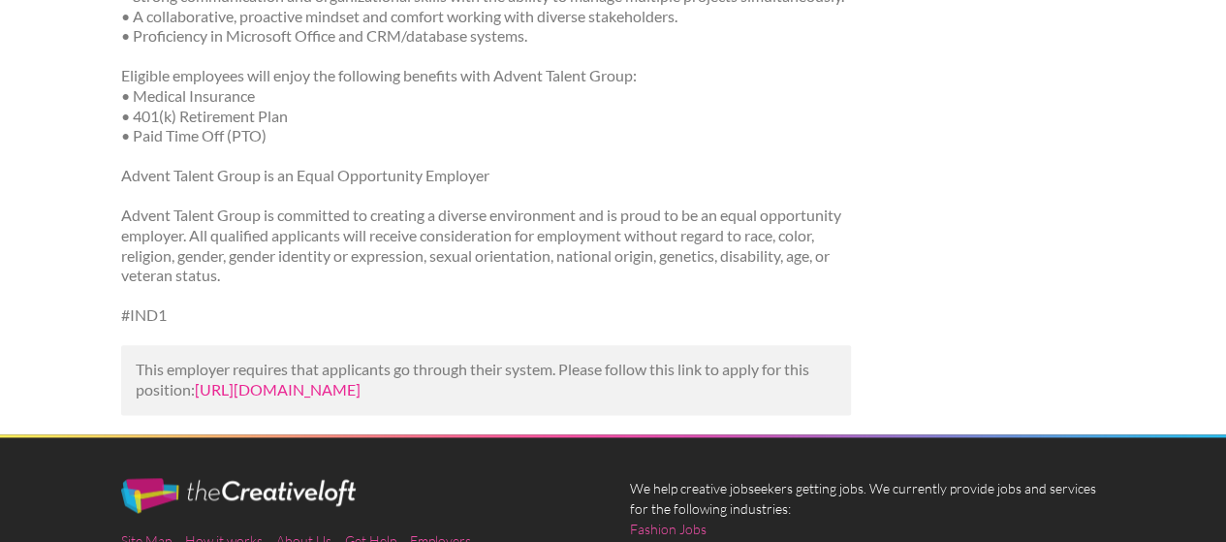
click at [361, 398] on link "[URL][DOMAIN_NAME]" at bounding box center [278, 389] width 166 height 18
